Goal: Navigation & Orientation: Understand site structure

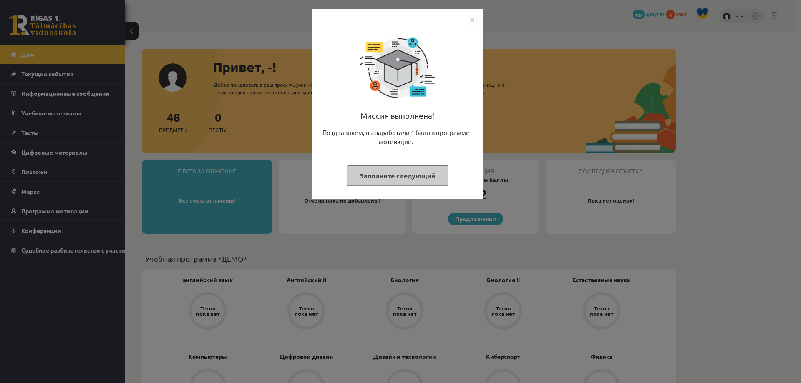
click at [475, 20] on img "Закрывать" at bounding box center [472, 20] width 13 height 13
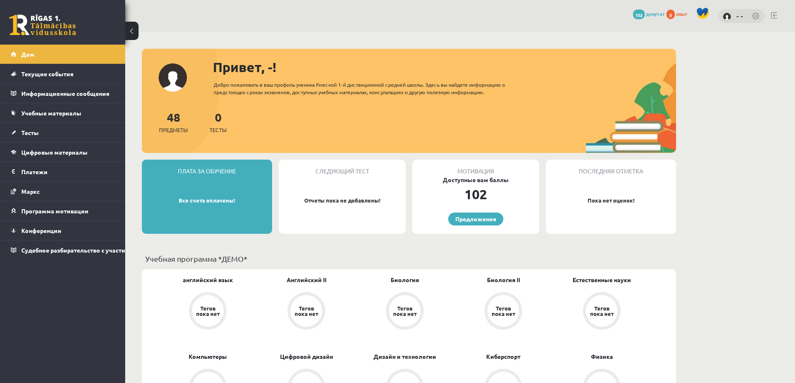
click at [294, 118] on div "48 Предметы 0 Тесты" at bounding box center [409, 130] width 534 height 45
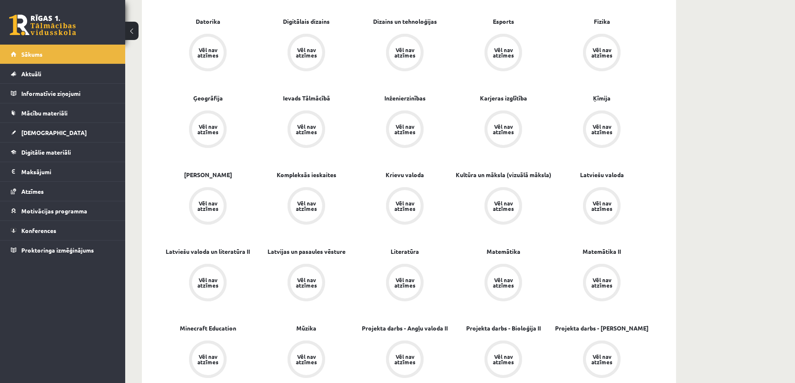
click at [769, 129] on div "[PERSON_NAME], -! Laipni lūgts savā Rīgas 1. Tālmācības vidusskolas skolnieka p…" at bounding box center [460, 385] width 670 height 1377
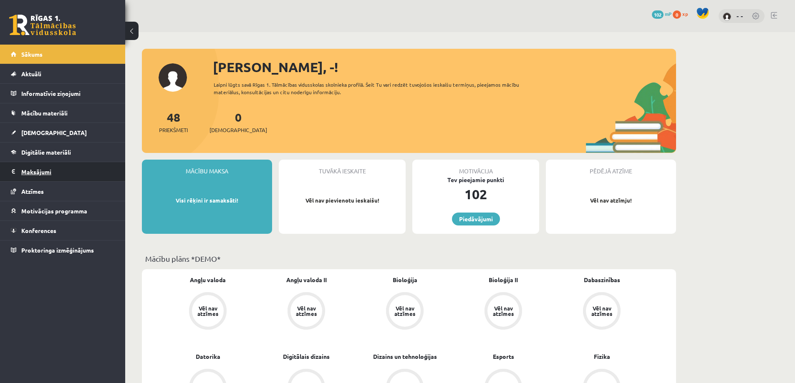
click at [31, 170] on legend "Maksājumi 0" at bounding box center [67, 171] width 93 height 19
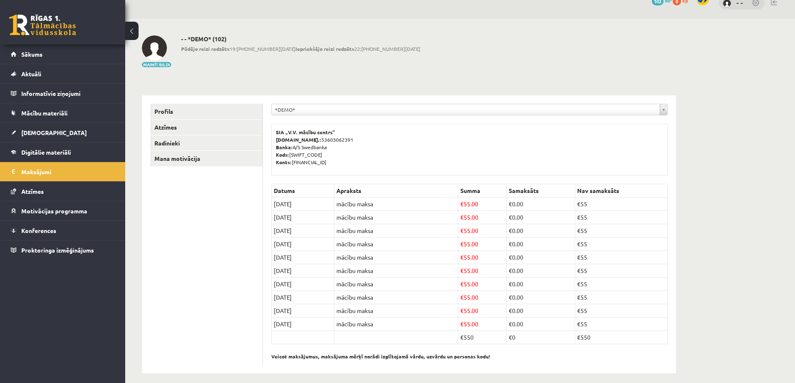
scroll to position [20, 0]
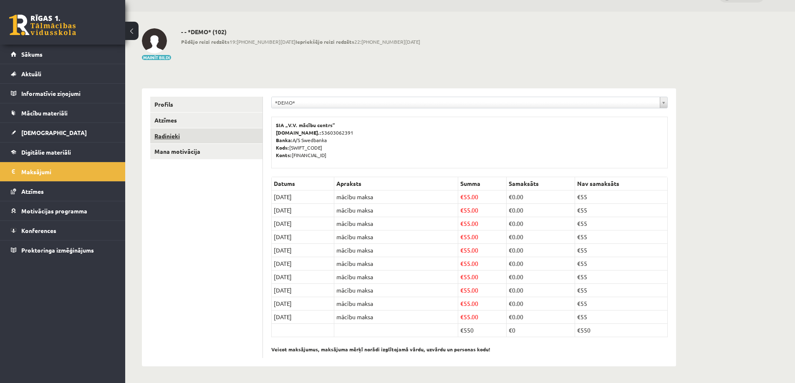
click at [164, 136] on link "Radinieki" at bounding box center [206, 135] width 112 height 15
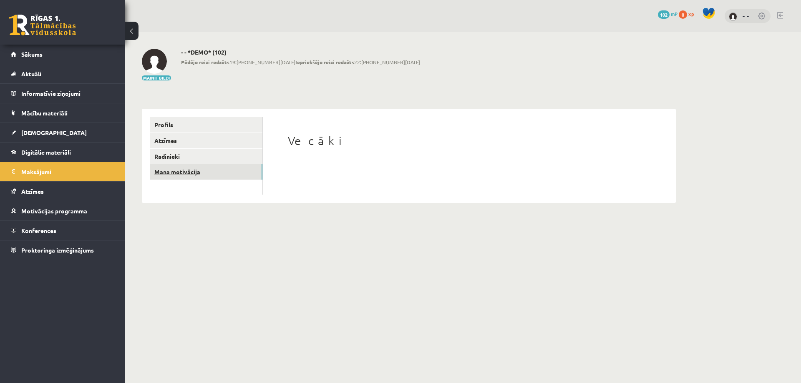
click at [181, 172] on link "Mana motivācija" at bounding box center [206, 171] width 112 height 15
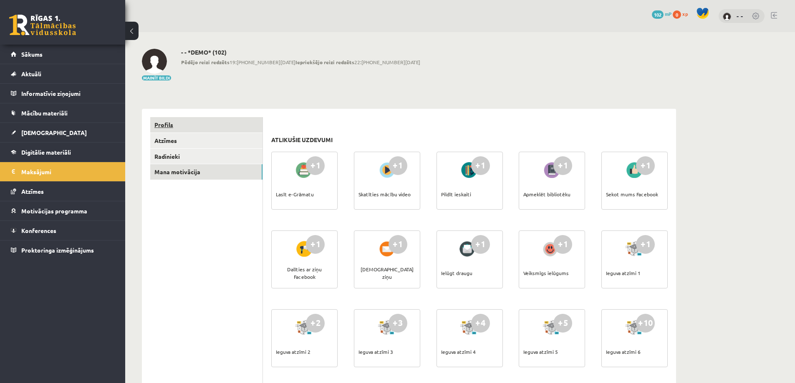
click at [168, 126] on link "Profils" at bounding box center [206, 124] width 112 height 15
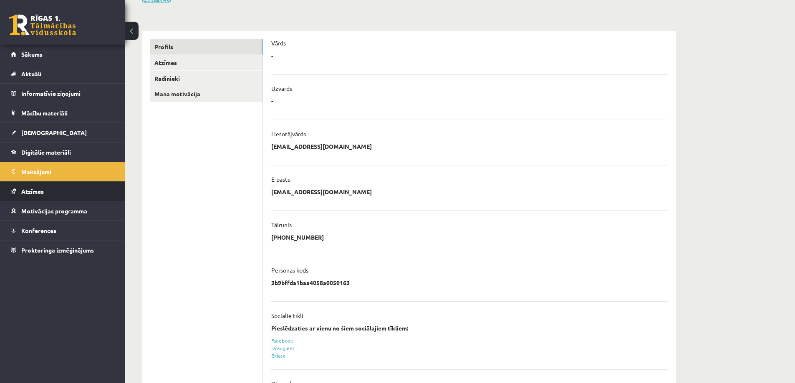
scroll to position [83, 0]
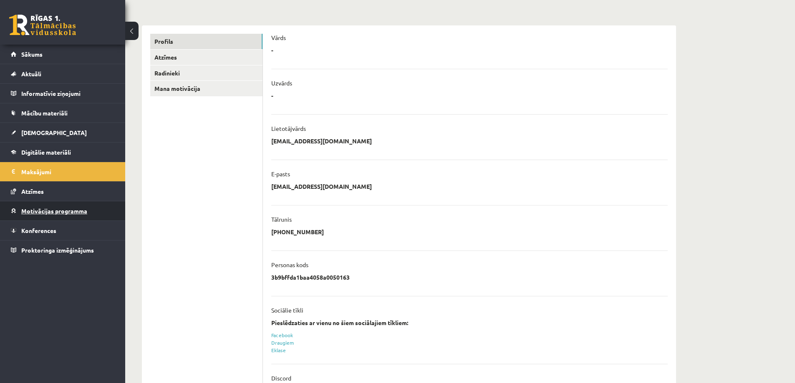
click at [60, 208] on span "Motivācijas programma" at bounding box center [54, 211] width 66 height 8
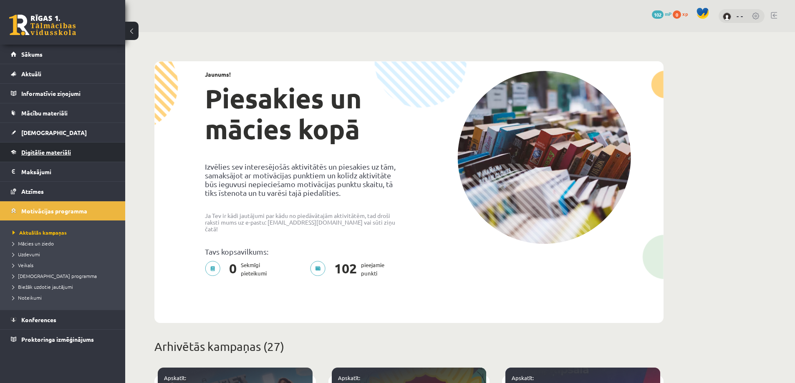
click at [33, 153] on span "Digitālie materiāli" at bounding box center [46, 153] width 50 height 8
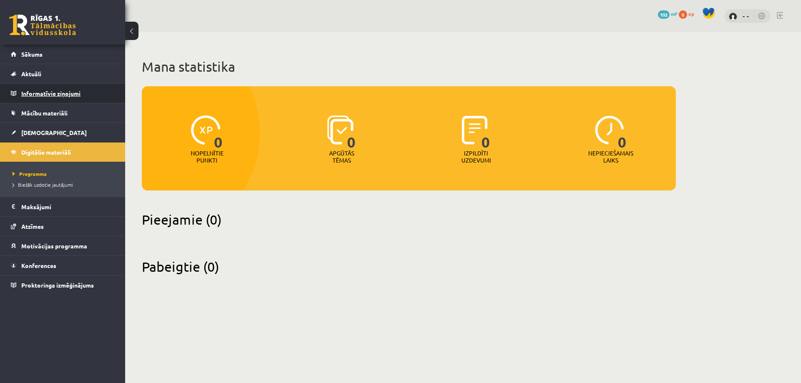
click at [60, 93] on legend "Informatīvie ziņojumi 0" at bounding box center [67, 93] width 93 height 19
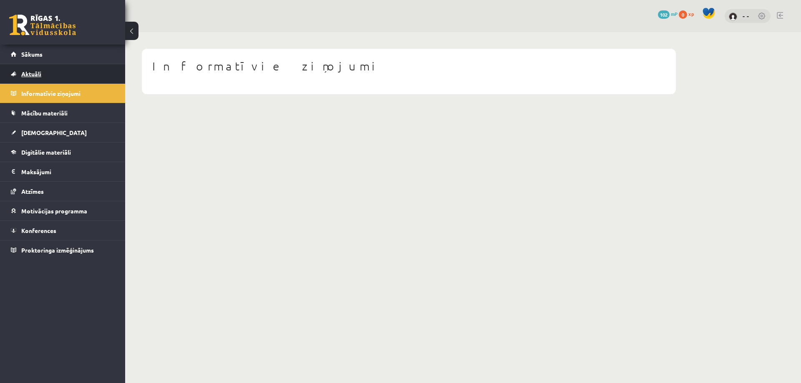
click at [44, 80] on link "Aktuāli" at bounding box center [63, 73] width 104 height 19
